Goal: Task Accomplishment & Management: Manage account settings

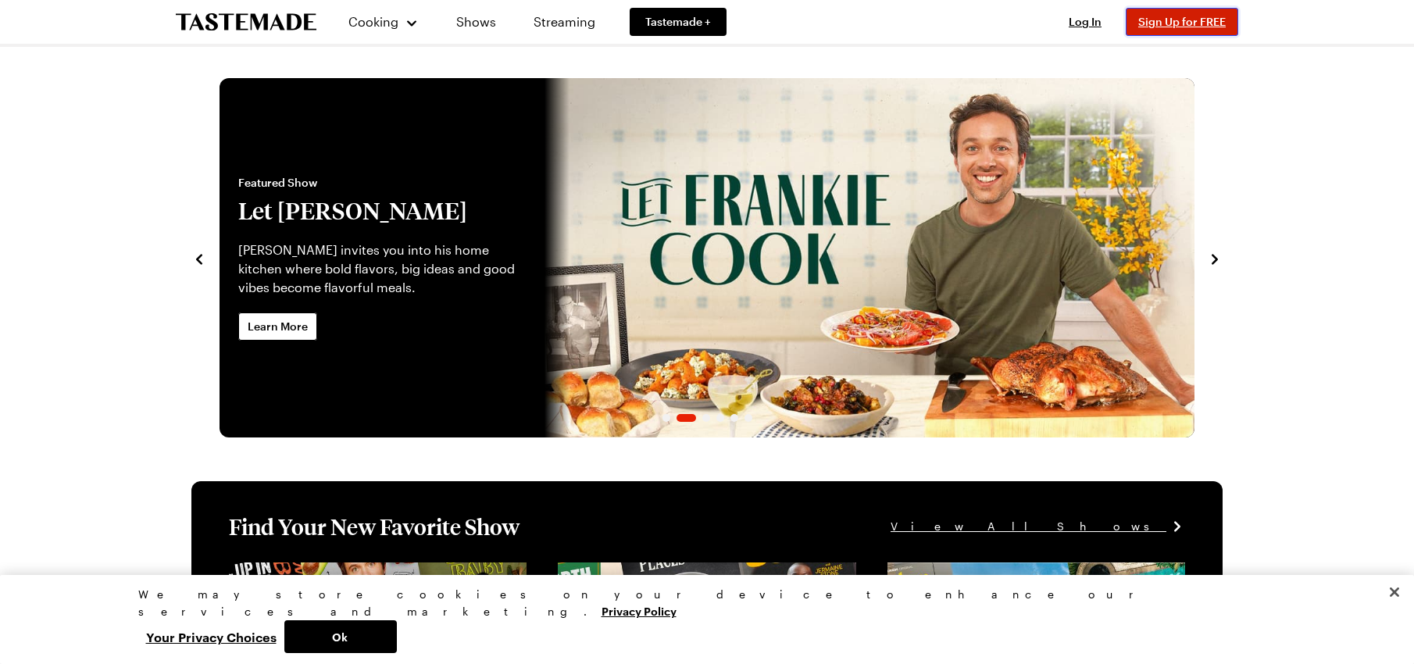
click at [1156, 32] on button "Sign Up for FREE" at bounding box center [1181, 22] width 112 height 28
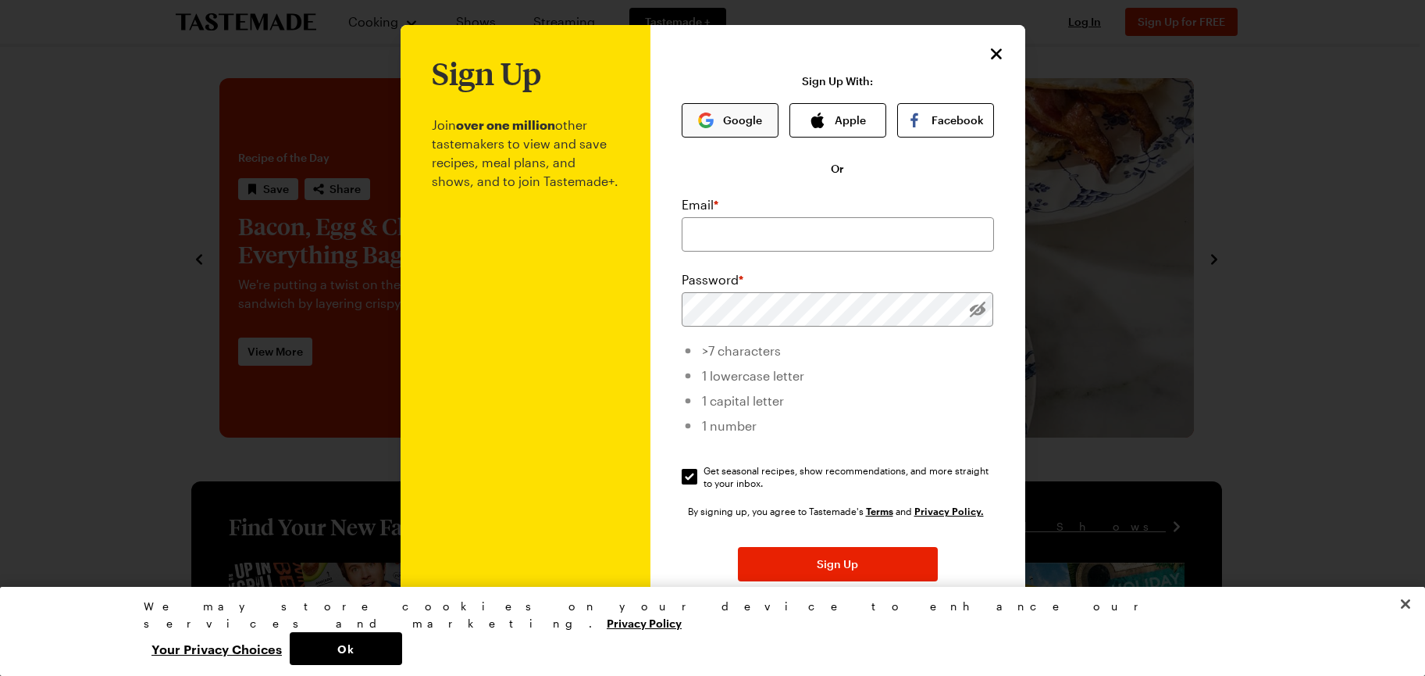
click at [747, 119] on button "Google" at bounding box center [730, 120] width 97 height 34
click at [76, 144] on div at bounding box center [712, 338] width 1425 height 676
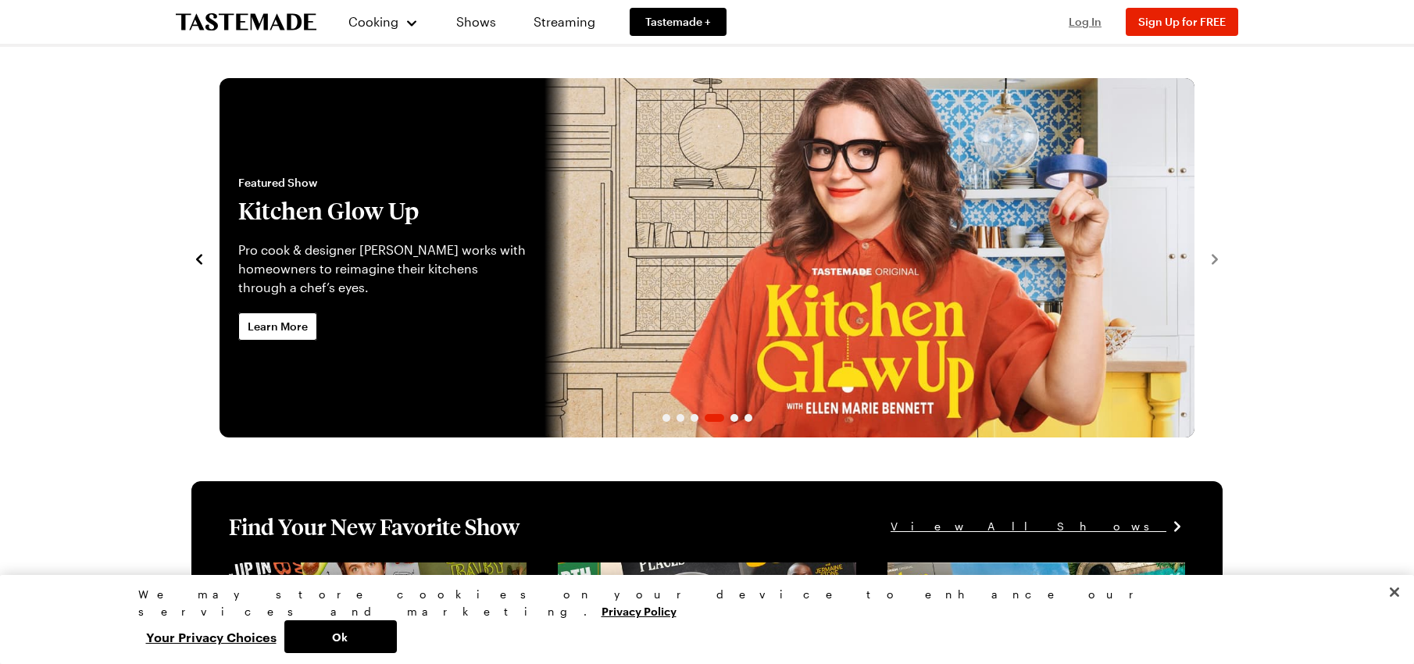
click at [1077, 23] on span "Log In" at bounding box center [1084, 21] width 33 height 13
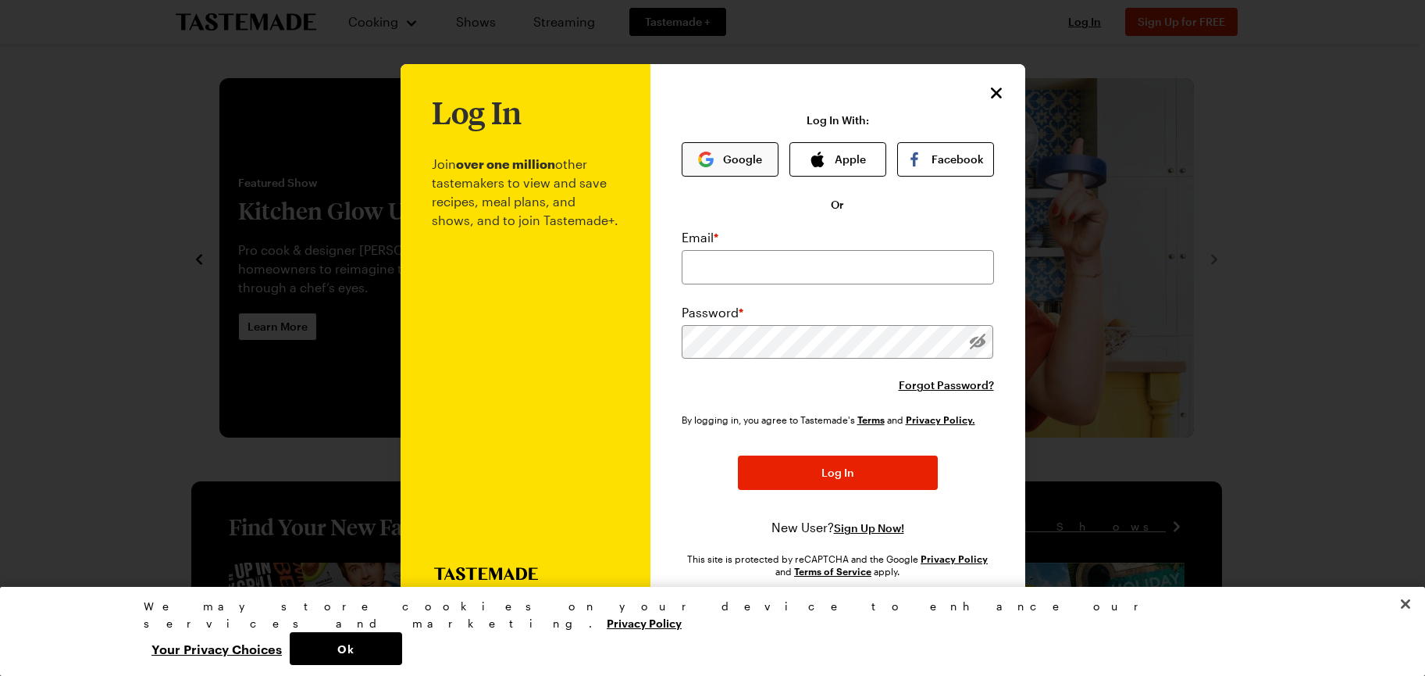
click at [726, 158] on button "Google" at bounding box center [730, 159] width 97 height 34
click at [890, 528] on span "Sign Up Now!" at bounding box center [869, 528] width 70 height 16
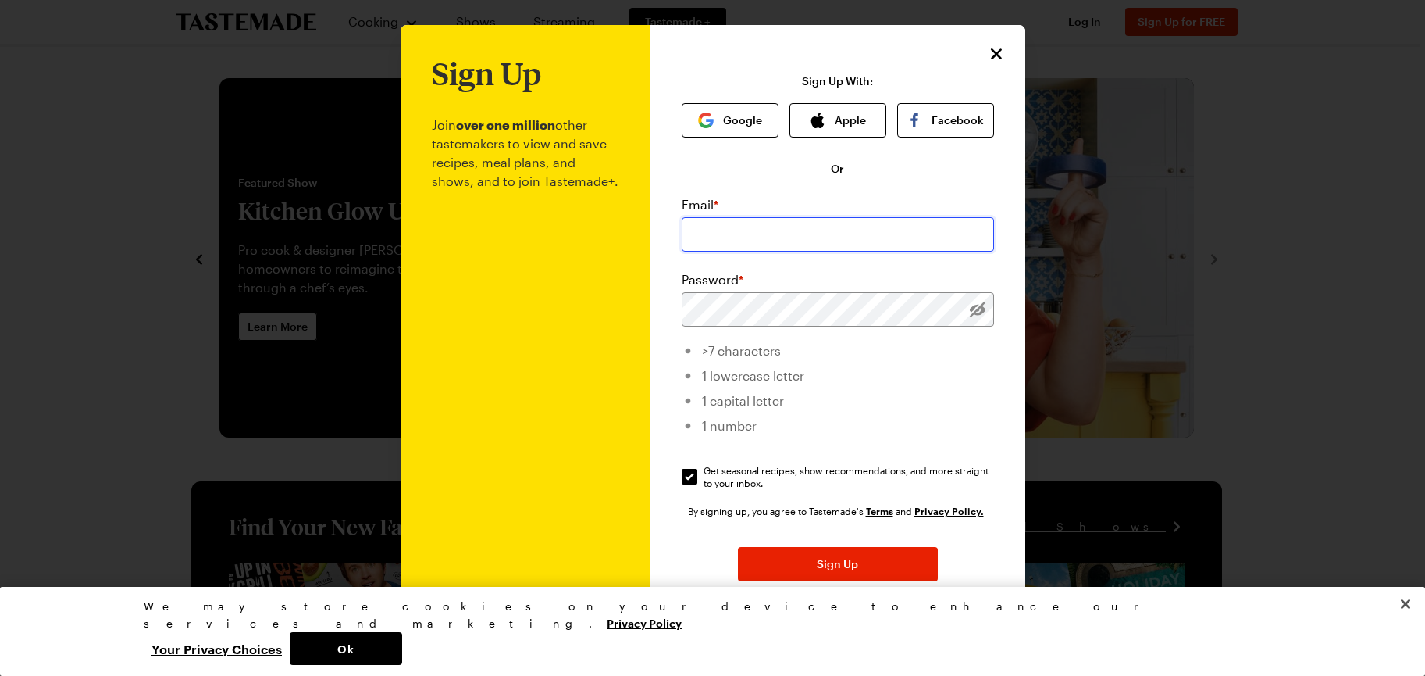
click at [821, 237] on input "email" at bounding box center [838, 234] width 312 height 34
type input "[EMAIL_ADDRESS][DOMAIN_NAME]"
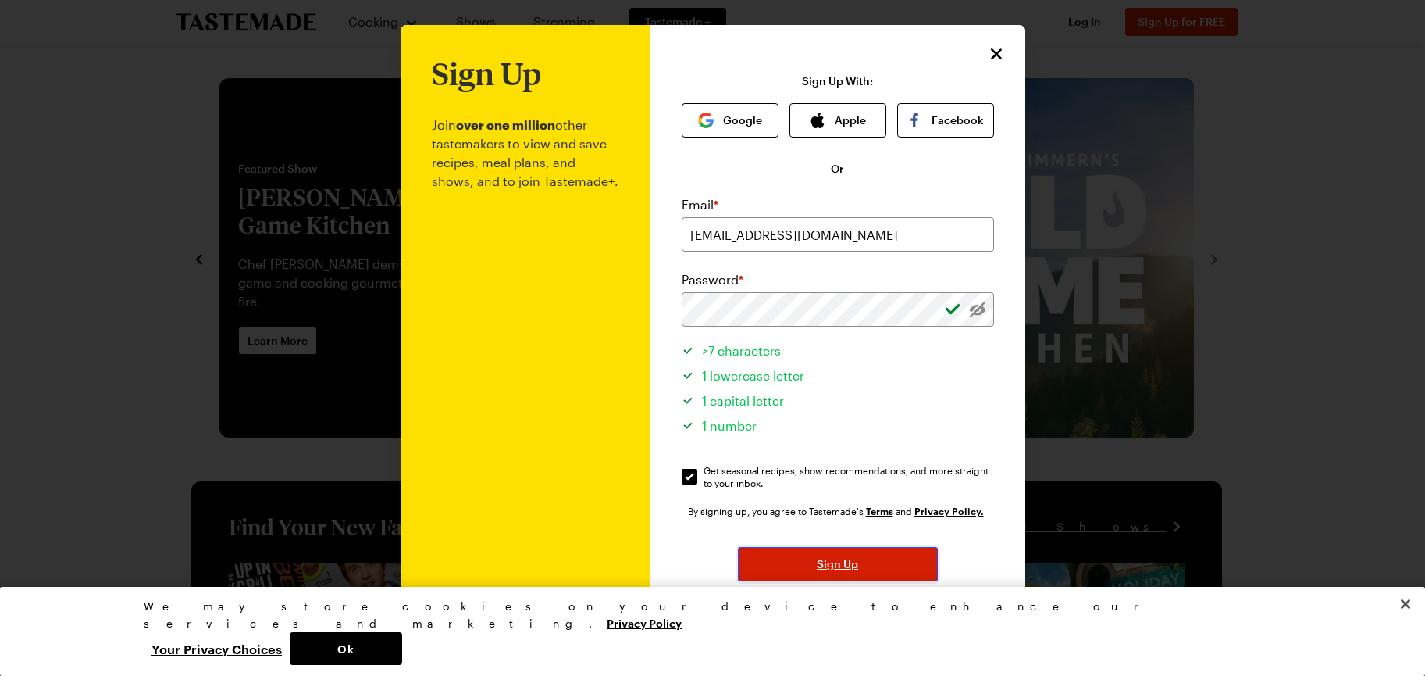
click at [818, 569] on span "Sign Up" at bounding box center [837, 564] width 41 height 16
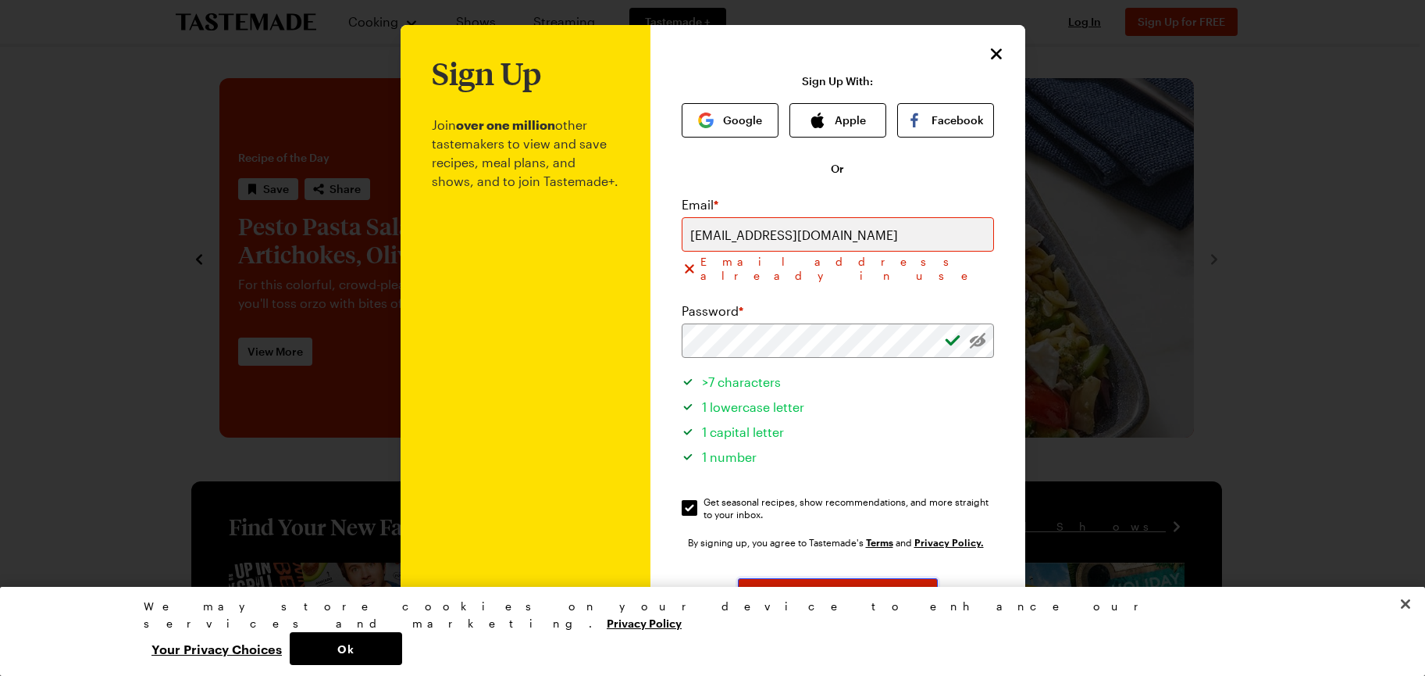
click at [824, 587] on span "Sign Up" at bounding box center [837, 595] width 41 height 16
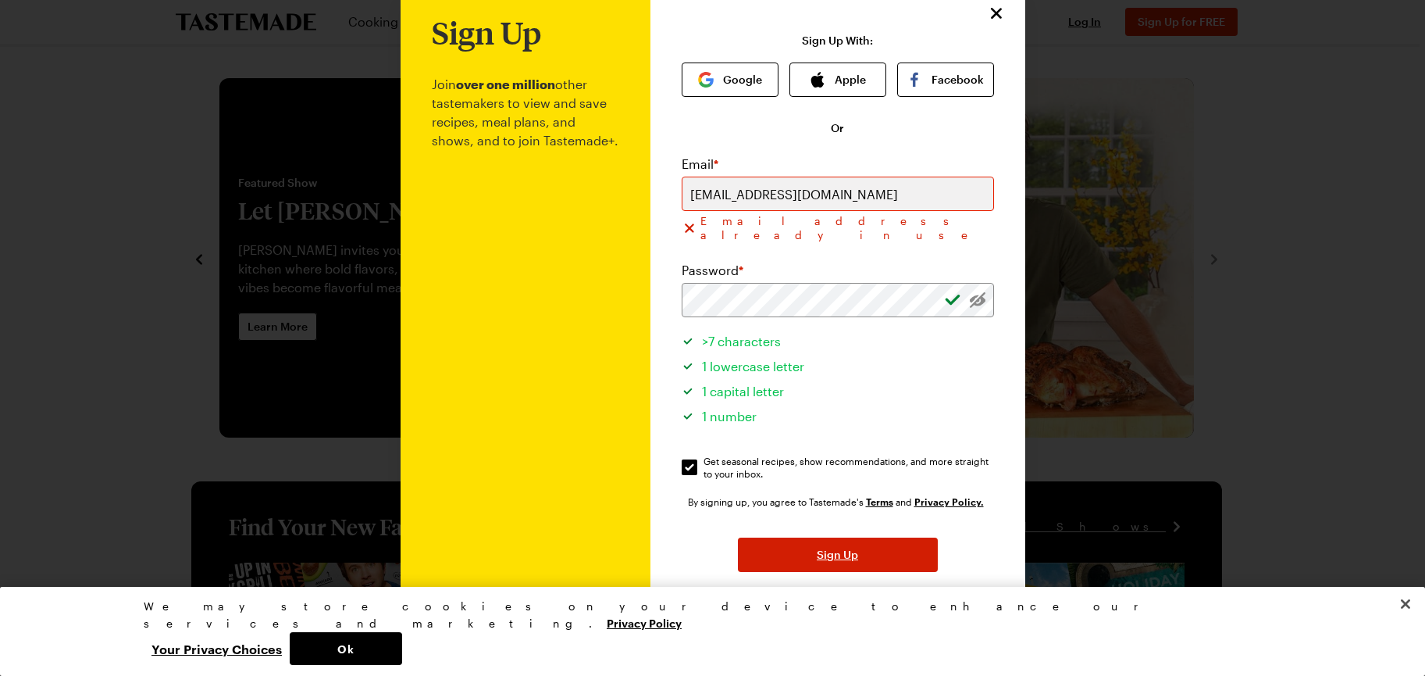
scroll to position [73, 0]
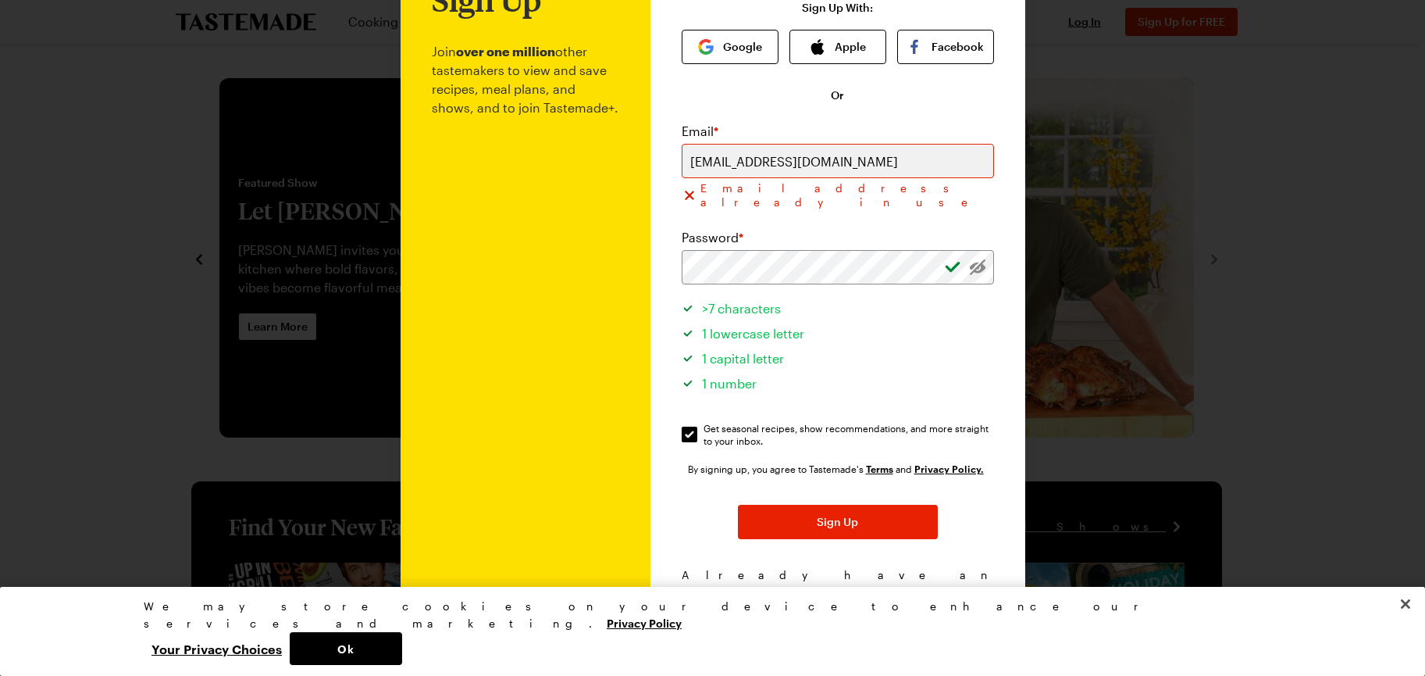
click at [895, 583] on span "Log In!" at bounding box center [913, 591] width 36 height 16
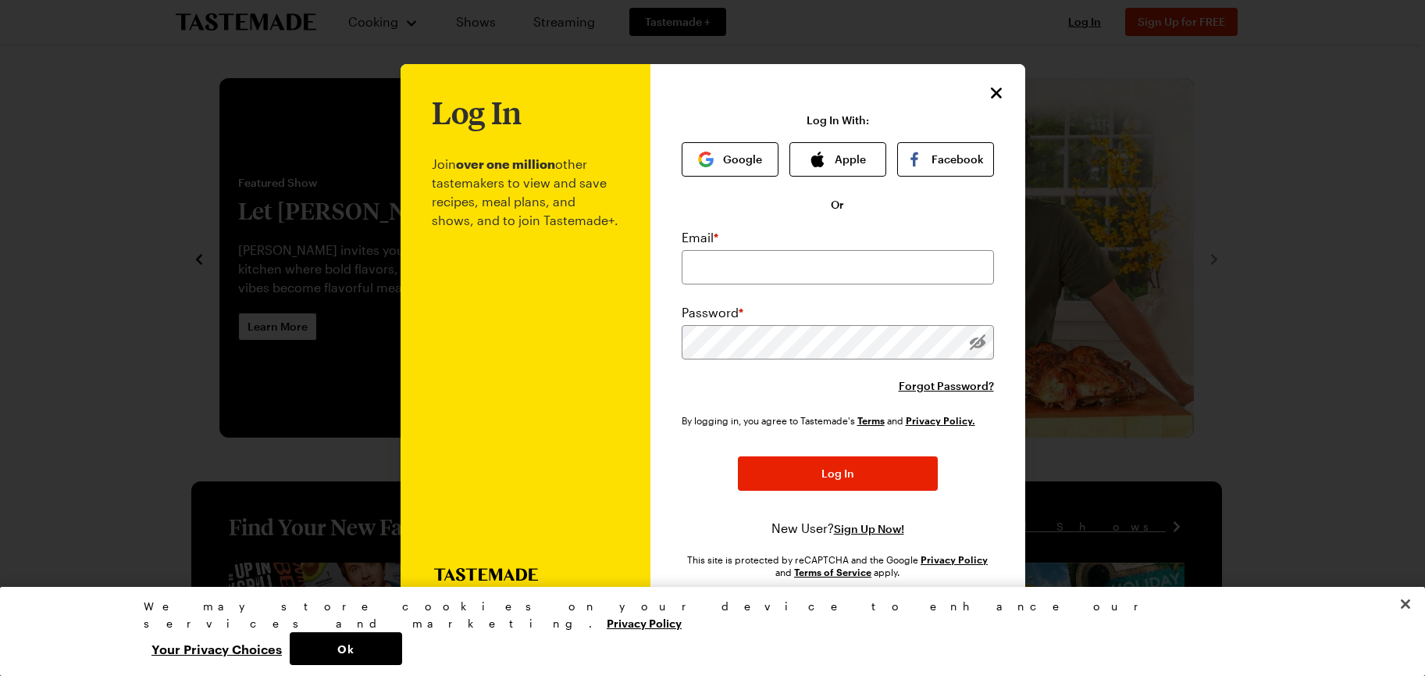
scroll to position [0, 0]
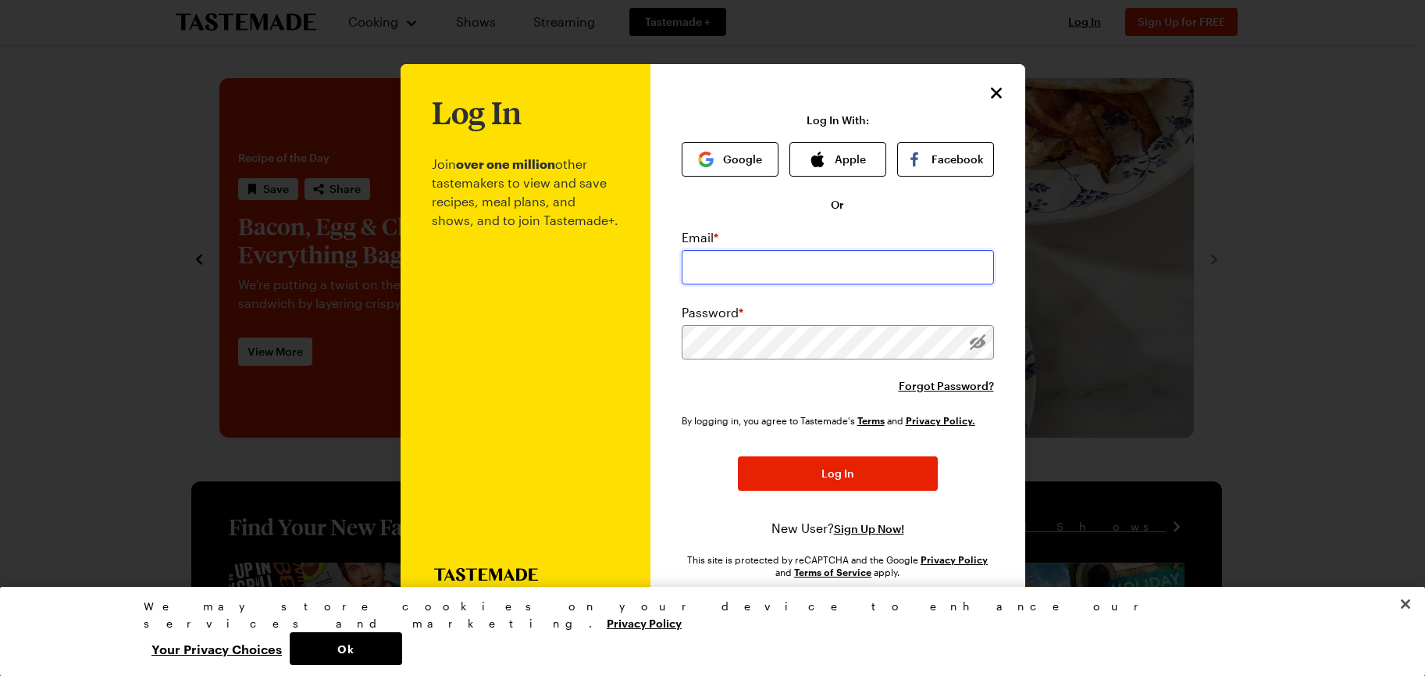
click at [805, 263] on input "email" at bounding box center [838, 267] width 312 height 34
type input "[EMAIL_ADDRESS][DOMAIN_NAME]"
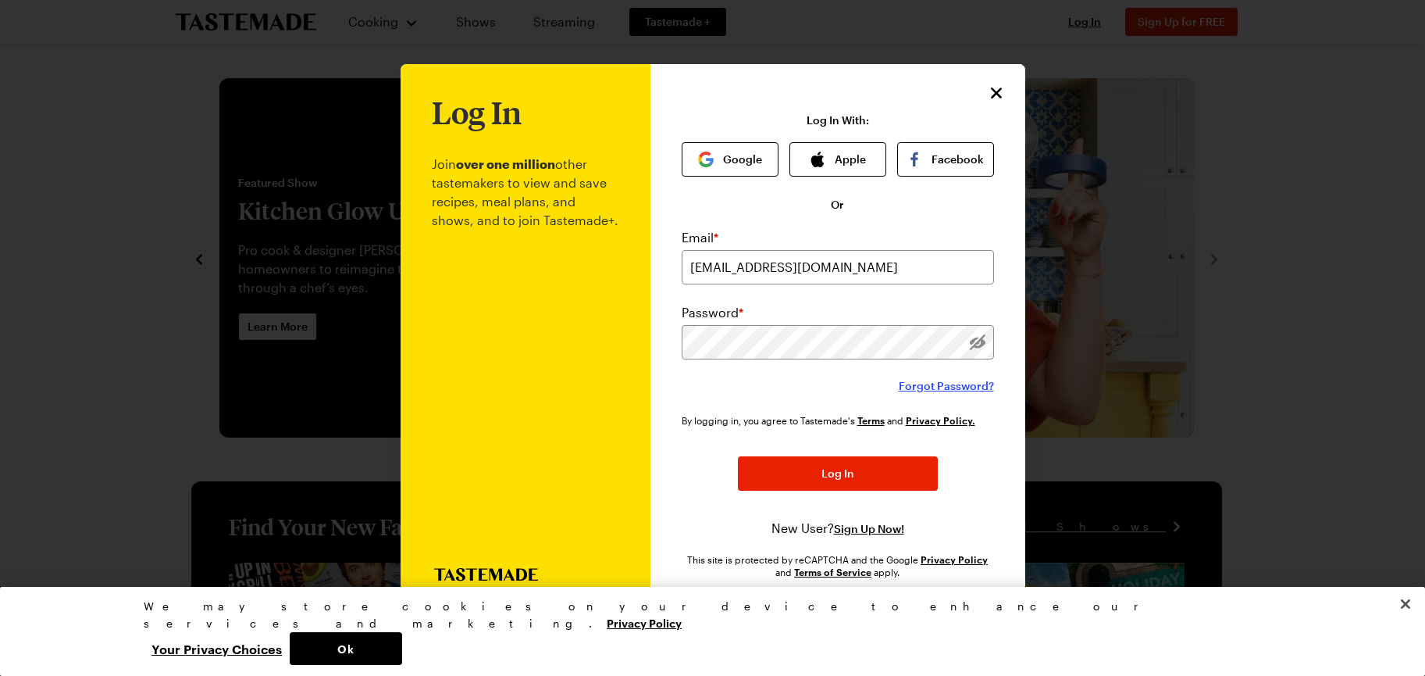
click at [965, 383] on span "Forgot Password?" at bounding box center [946, 386] width 95 height 16
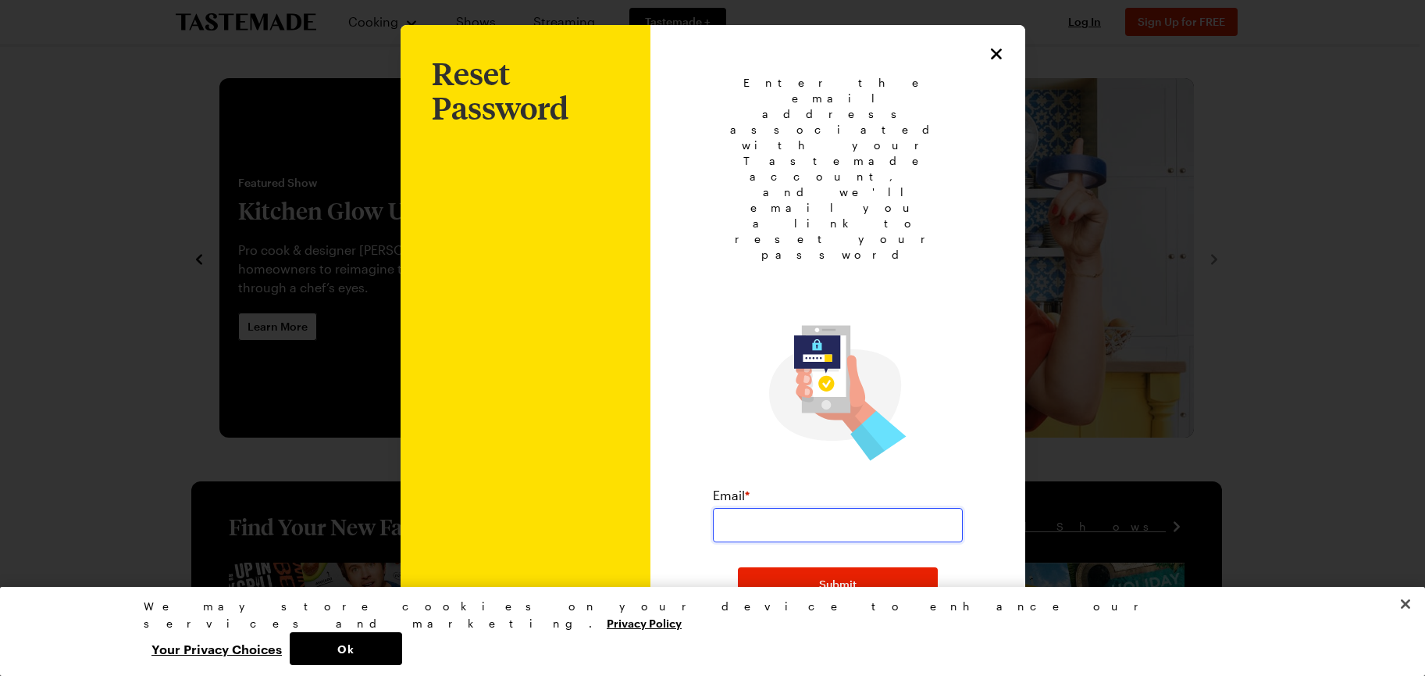
click at [915, 508] on input "email" at bounding box center [838, 525] width 250 height 34
type input "[EMAIL_ADDRESS][DOMAIN_NAME]"
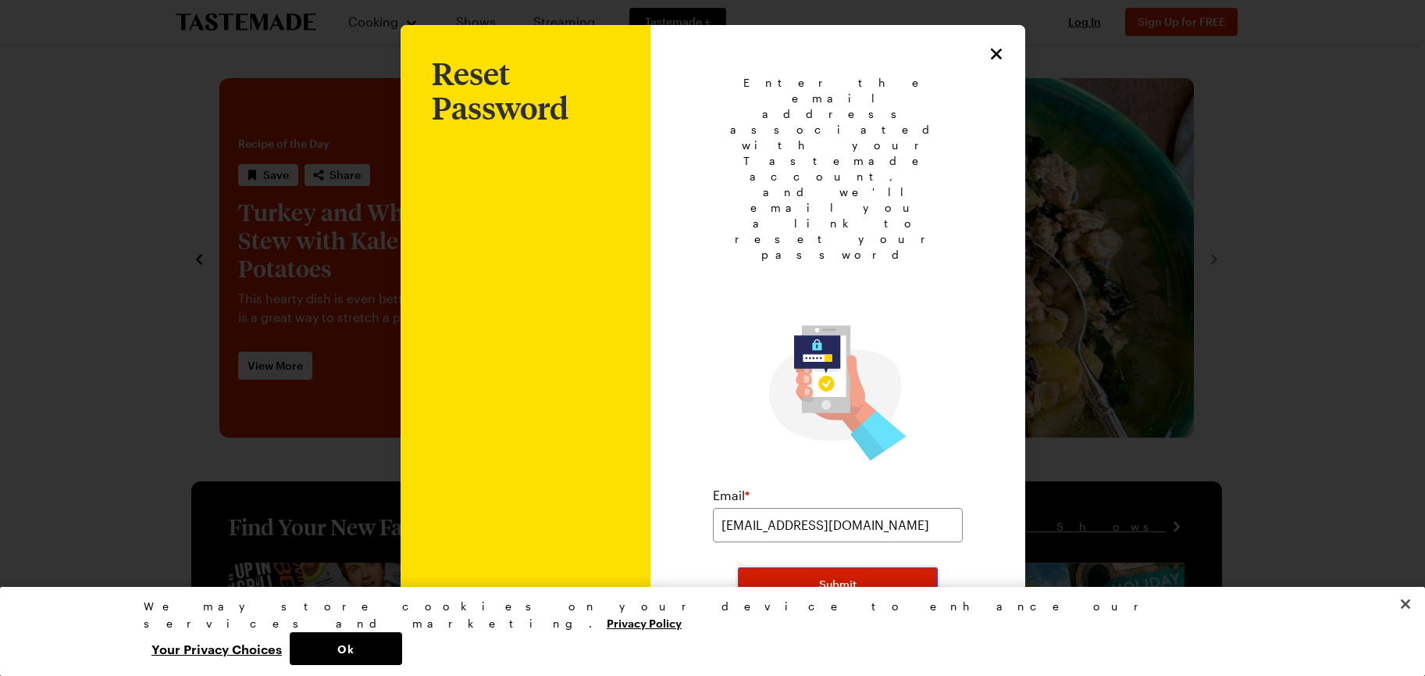
click at [836, 576] on span "Submit" at bounding box center [837, 584] width 37 height 16
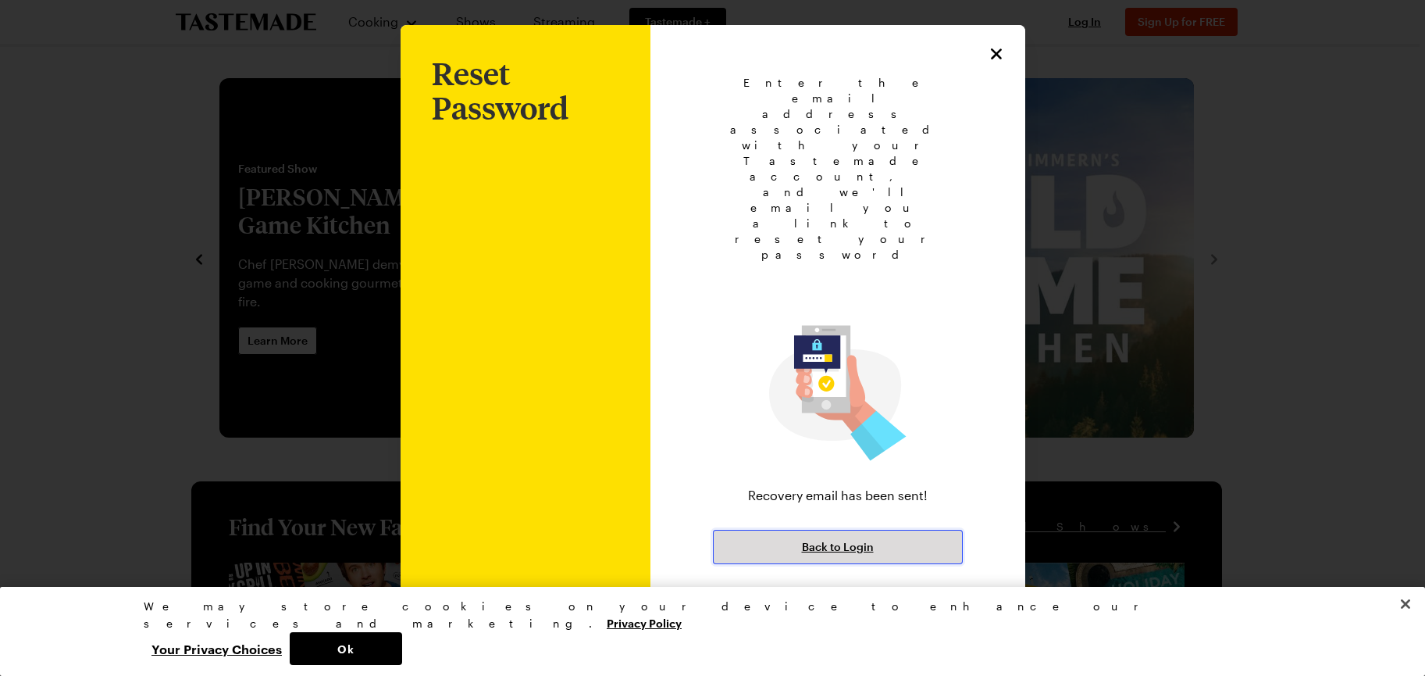
click at [827, 539] on span "Back to Login" at bounding box center [838, 547] width 72 height 16
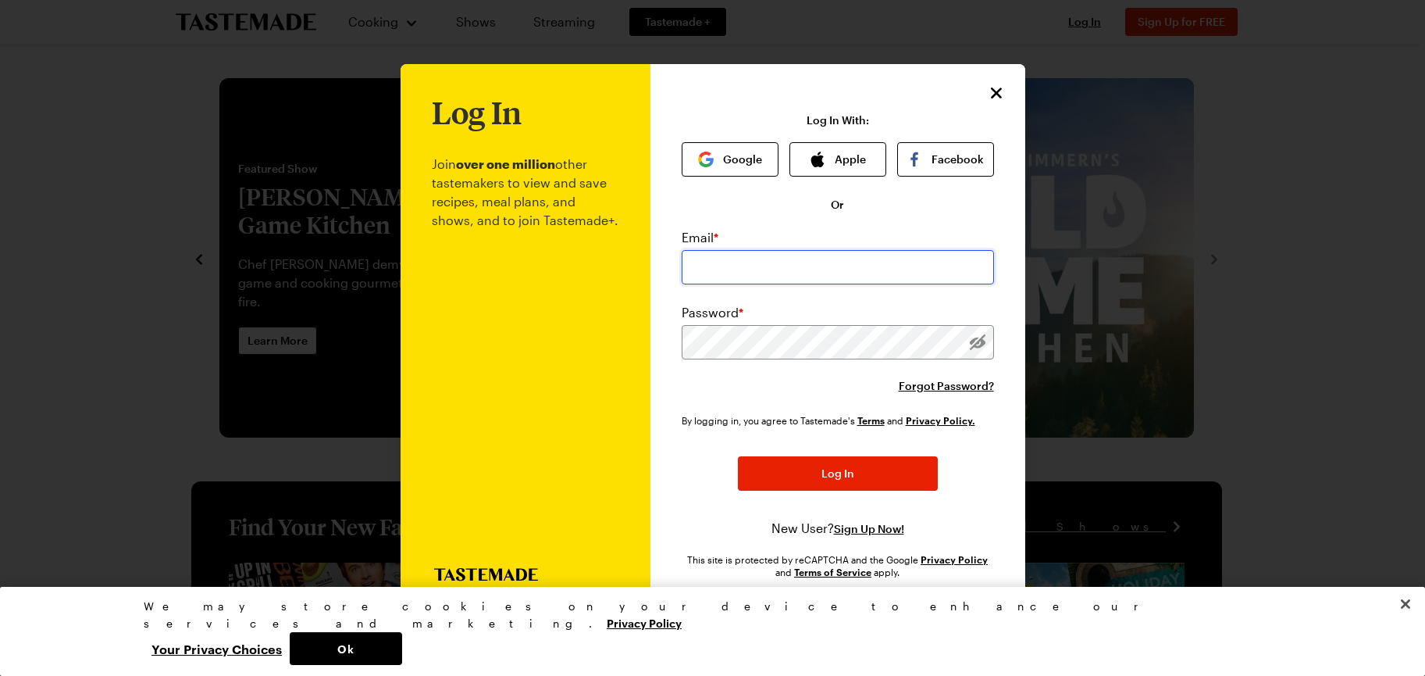
click at [843, 266] on input "email" at bounding box center [838, 267] width 312 height 34
type input "[EMAIL_ADDRESS][DOMAIN_NAME]"
